Goal: Task Accomplishment & Management: Manage account settings

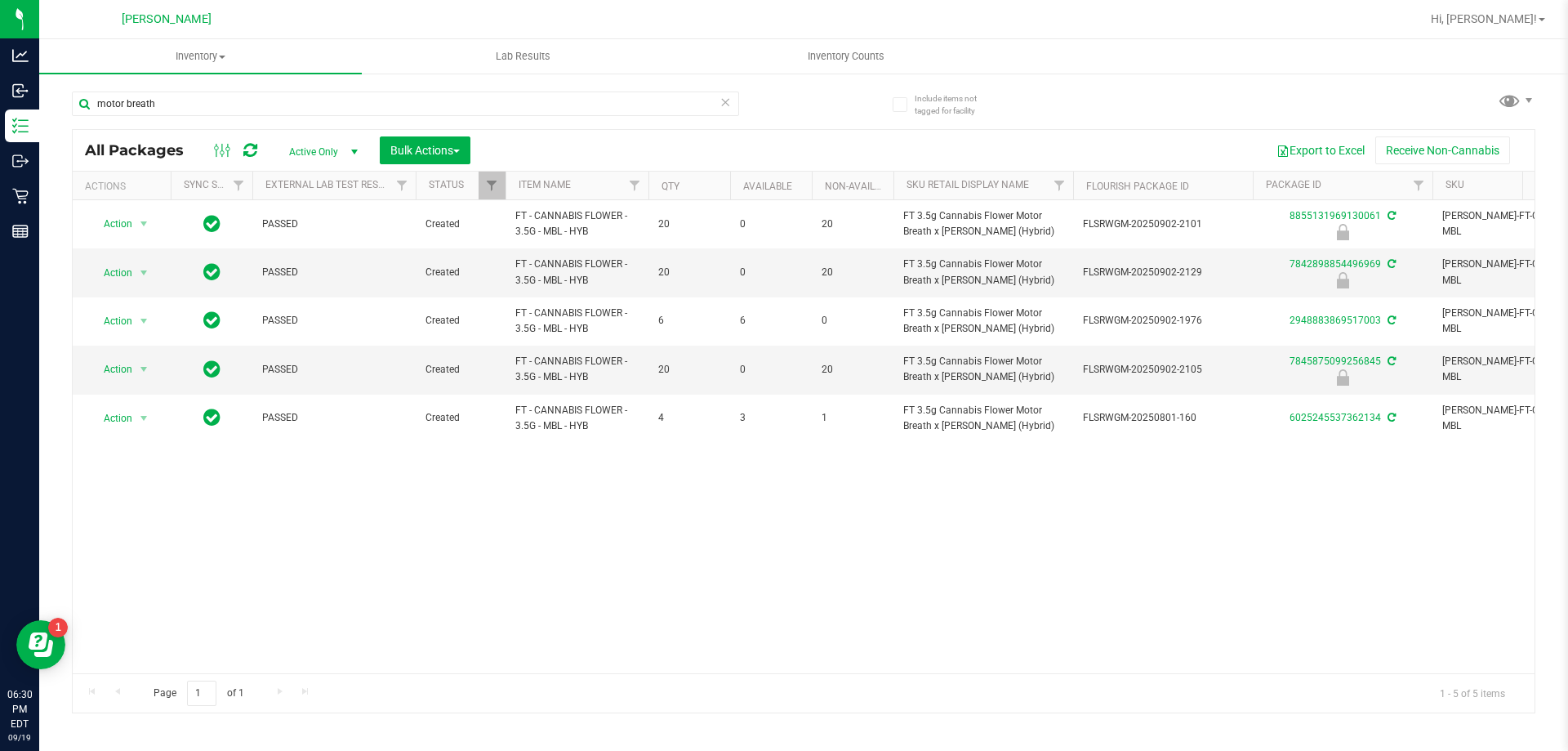
click at [1534, 9] on div "Hi, [PERSON_NAME]!" at bounding box center [1487, 18] width 127 height 28
click at [1534, 28] on div "Hi, [PERSON_NAME]!" at bounding box center [1487, 18] width 127 height 28
click at [1529, 21] on span "Hi, [PERSON_NAME]!" at bounding box center [1484, 18] width 106 height 13
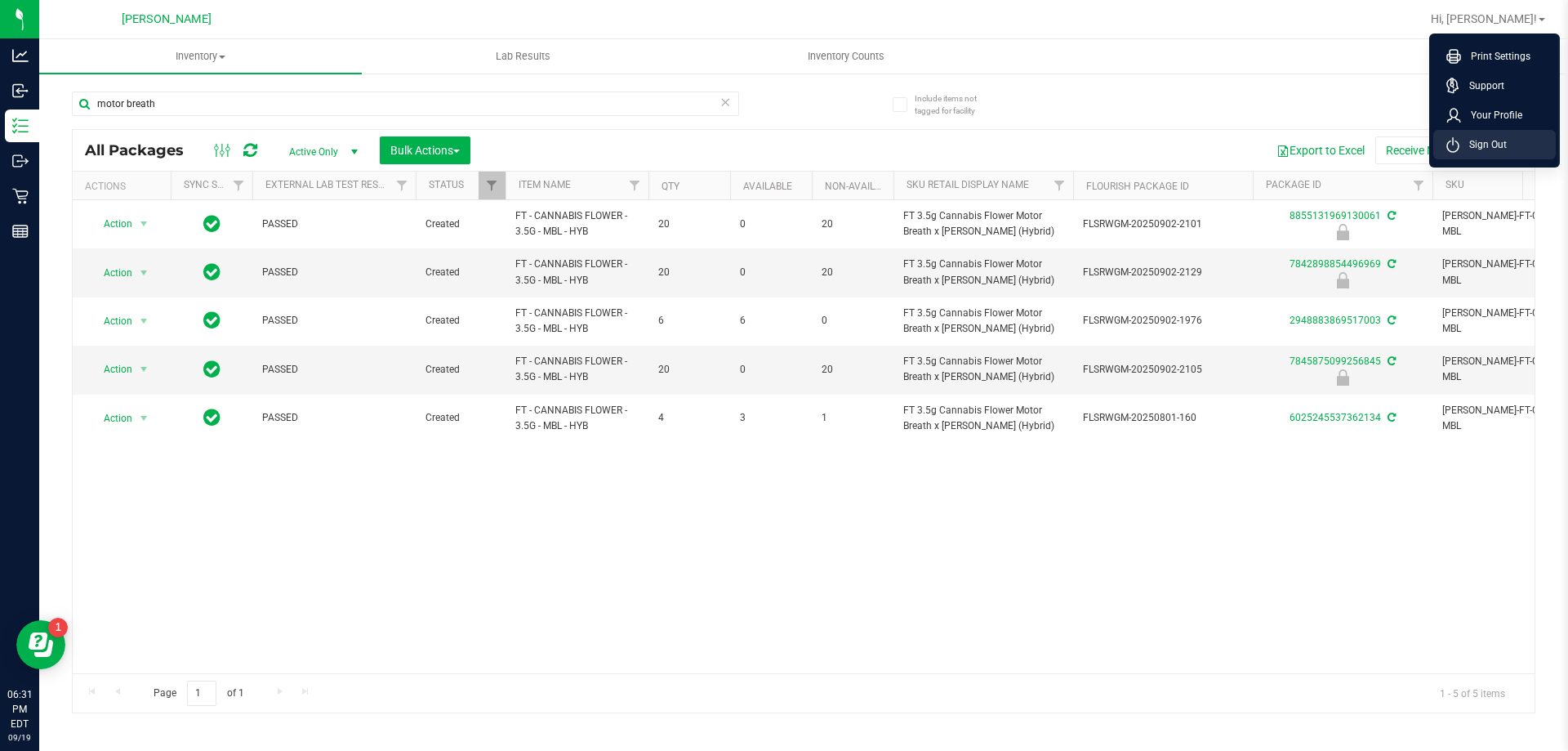
click at [1537, 148] on li "Sign Out" at bounding box center [1495, 145] width 122 height 29
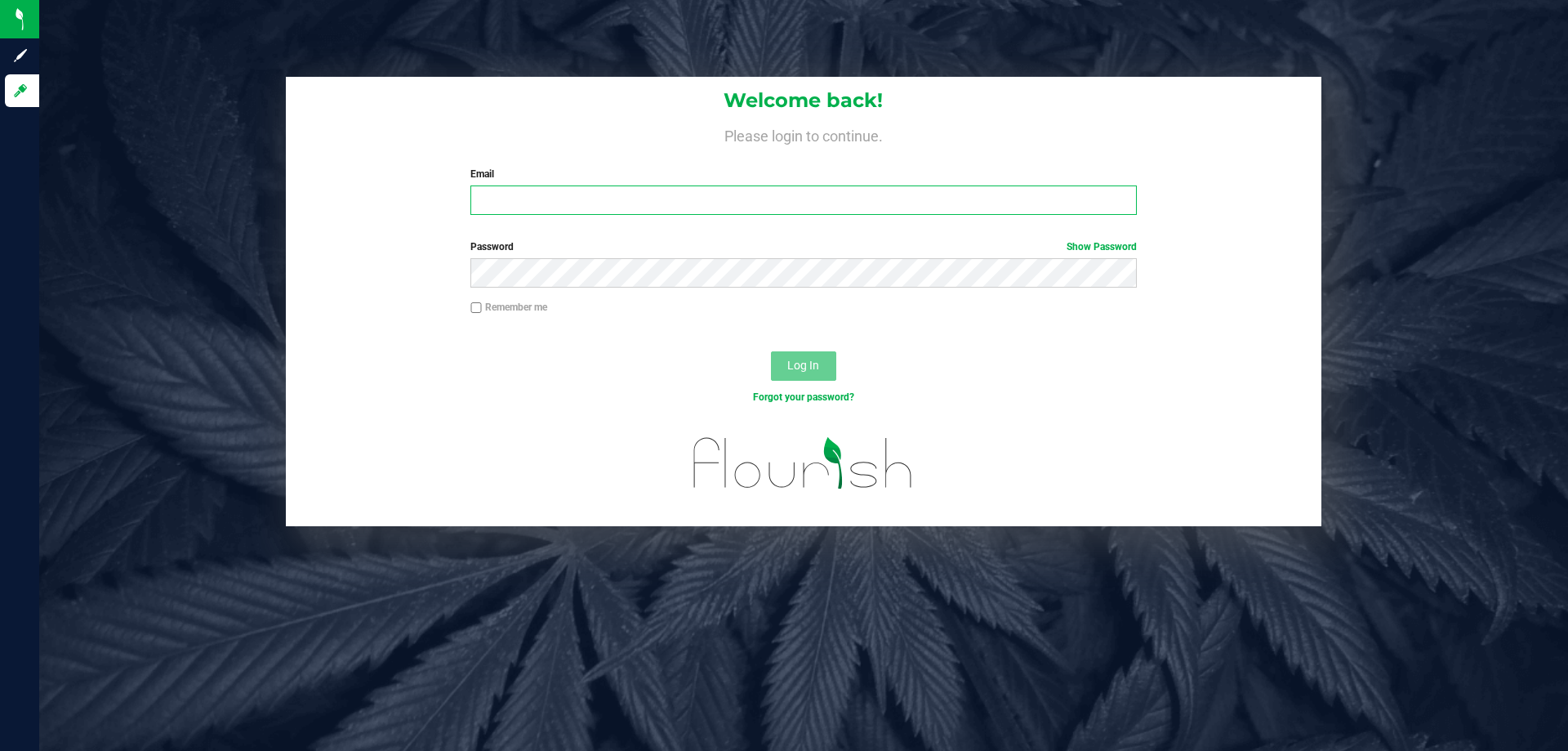
click at [728, 196] on input "Email" at bounding box center [804, 200] width 666 height 29
type input "[EMAIL_ADDRESS][DOMAIN_NAME]"
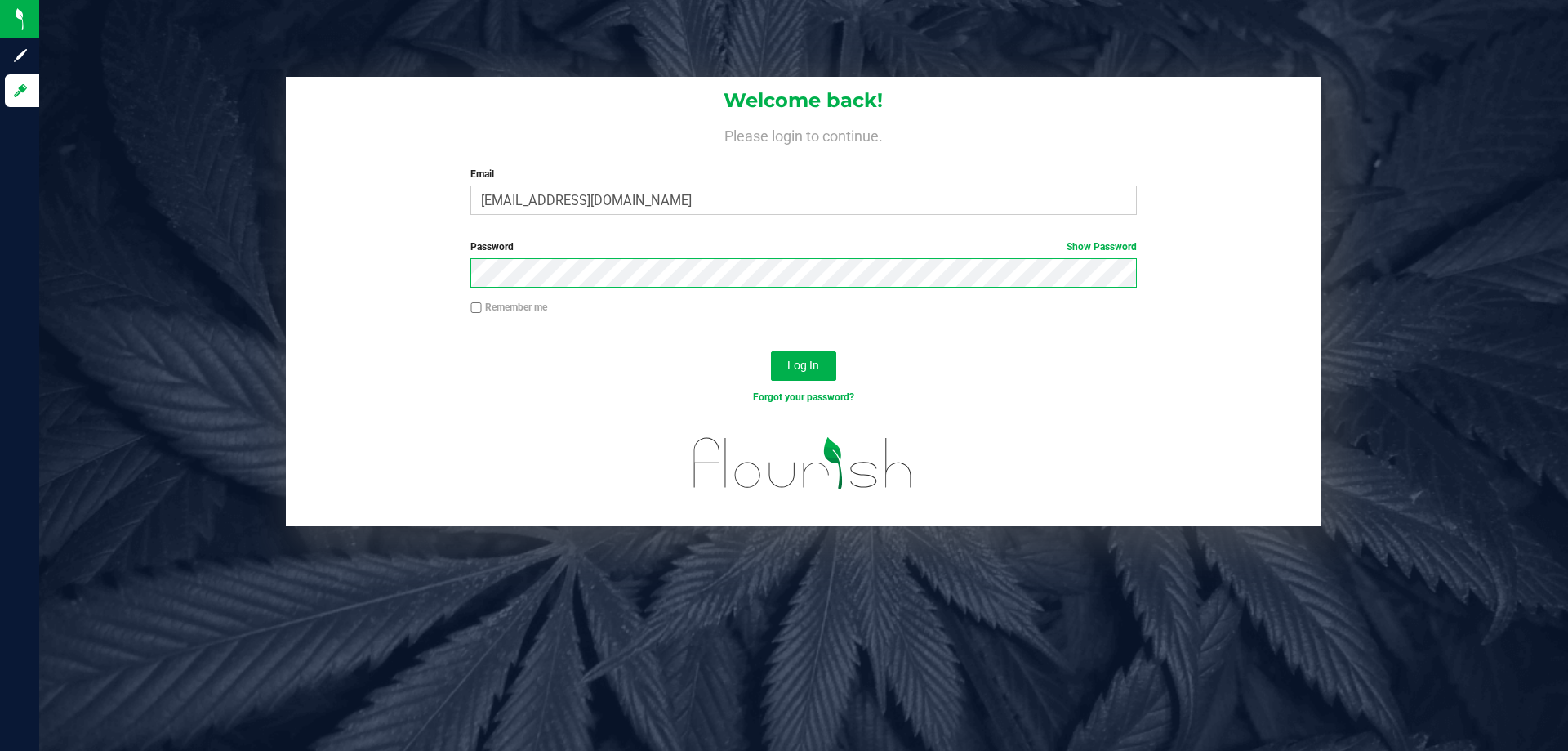
click at [771, 352] on button "Log In" at bounding box center [803, 366] width 65 height 29
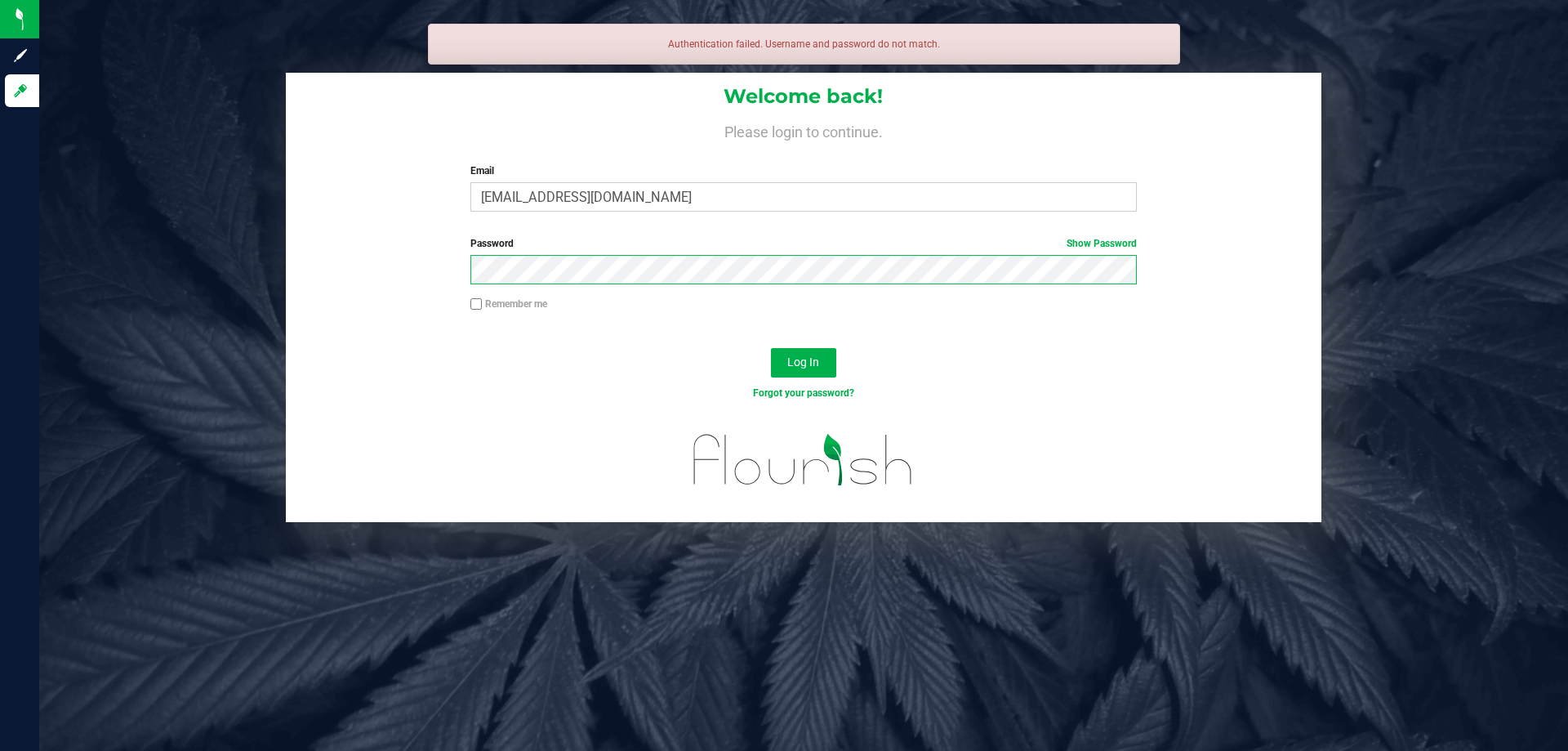
click at [771, 348] on button "Log In" at bounding box center [803, 362] width 65 height 29
